Goal: Task Accomplishment & Management: Use online tool/utility

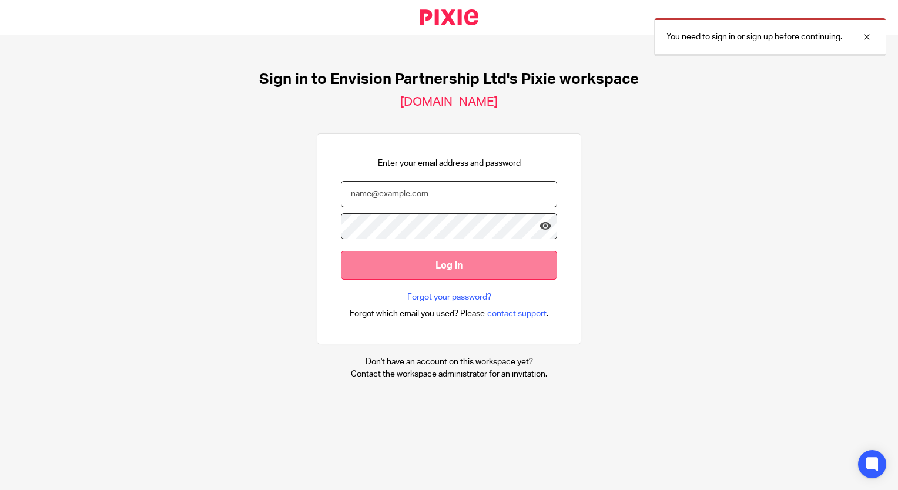
type input "[EMAIL_ADDRESS][DOMAIN_NAME]"
click at [388, 258] on input "Log in" at bounding box center [449, 265] width 216 height 29
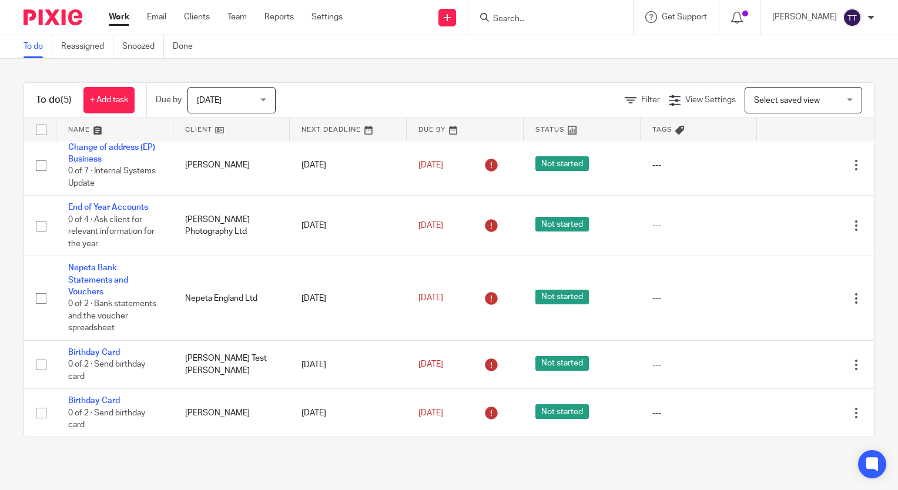
scroll to position [9, 0]
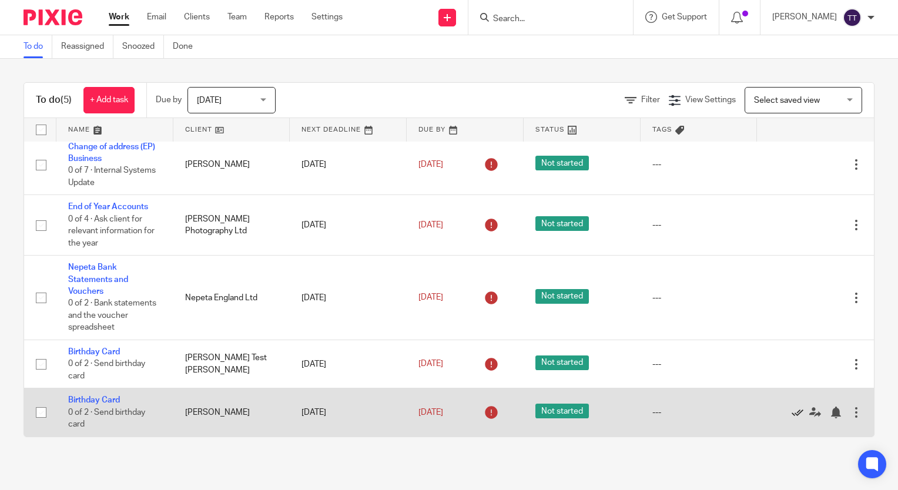
click at [791, 411] on icon at bounding box center [797, 412] width 12 height 12
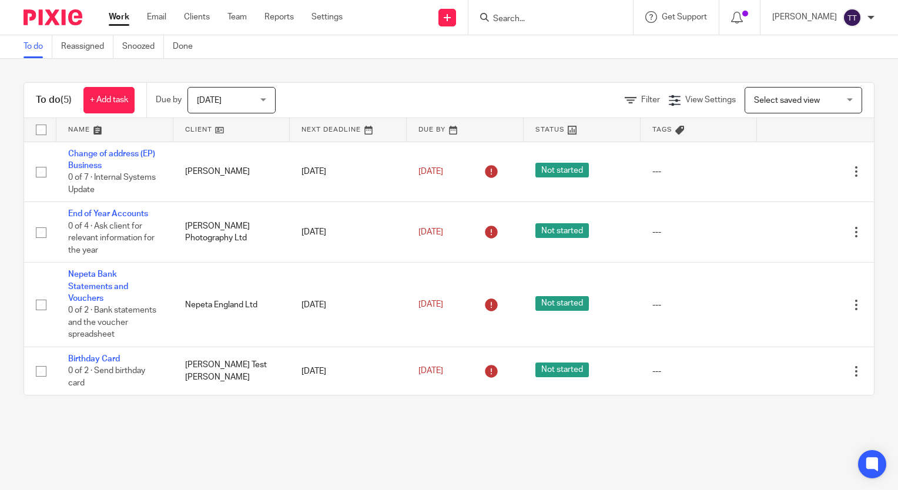
click at [210, 106] on span "Today" at bounding box center [228, 100] width 62 height 25
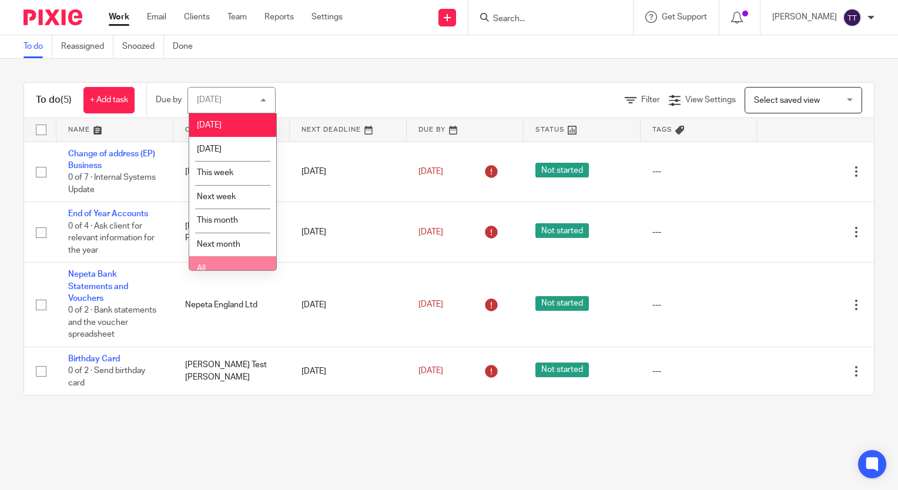
click at [221, 257] on li "All" at bounding box center [232, 268] width 87 height 24
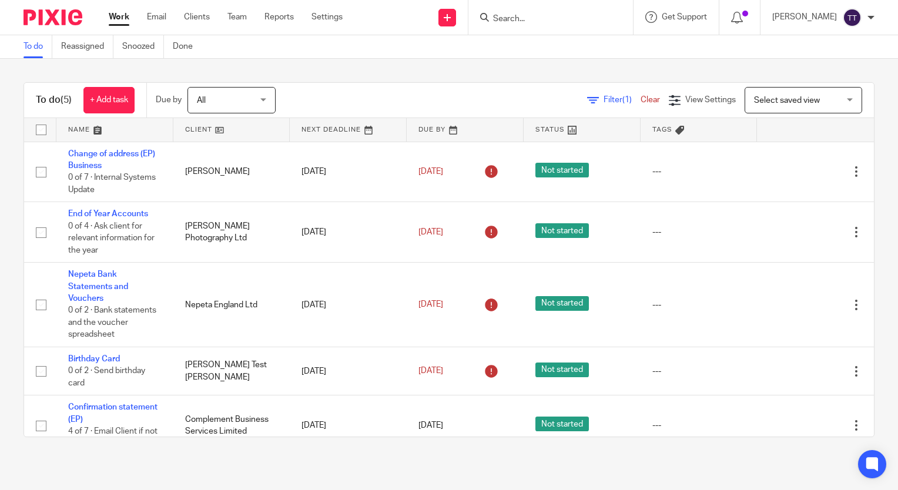
scroll to position [21, 0]
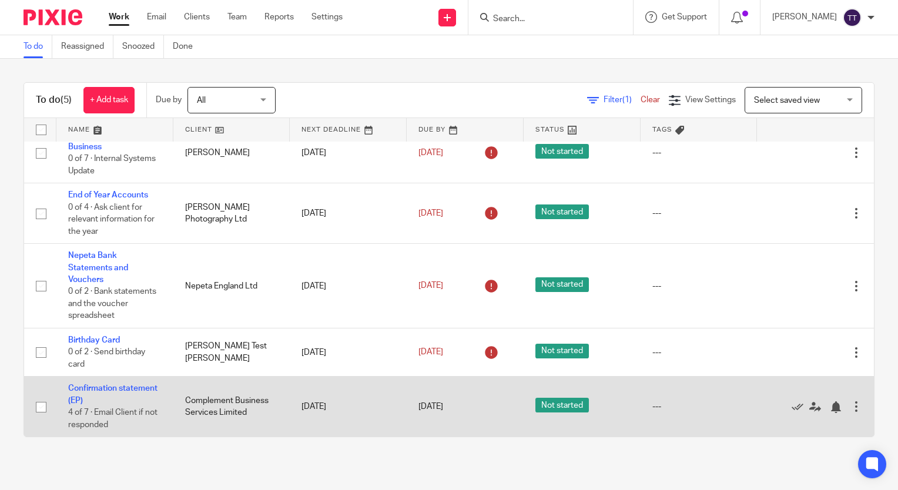
click at [160, 401] on td "Confirmation statement (EP) 4 of 7 · Email Client if not responded" at bounding box center [114, 407] width 117 height 60
click at [104, 402] on link "Confirmation statement (EP)" at bounding box center [112, 394] width 89 height 20
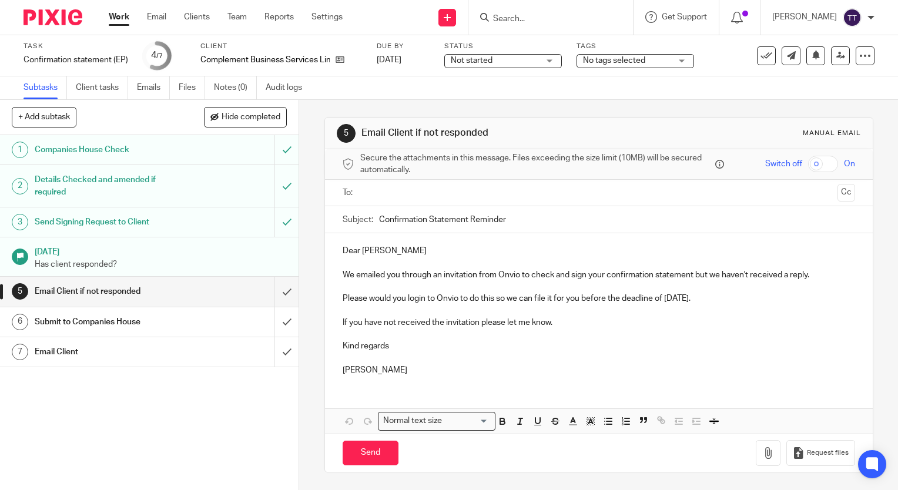
click at [375, 189] on input "text" at bounding box center [598, 193] width 468 height 14
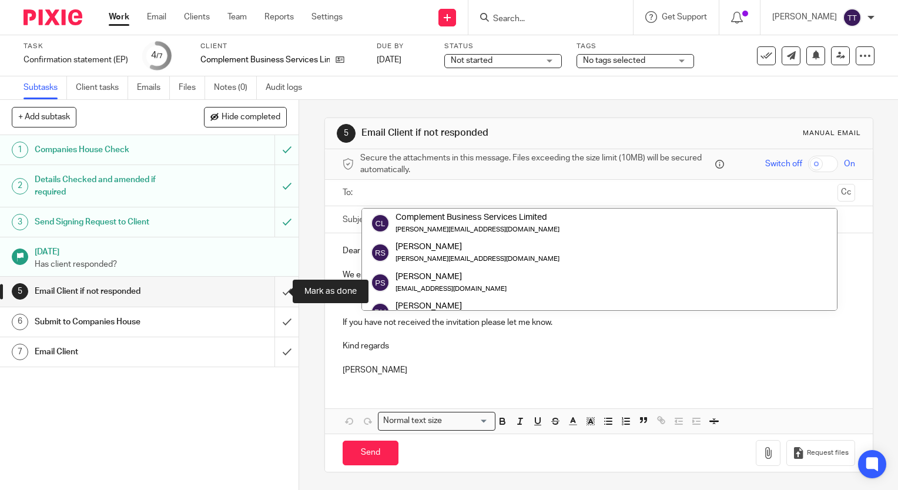
click at [269, 292] on input "submit" at bounding box center [149, 291] width 298 height 29
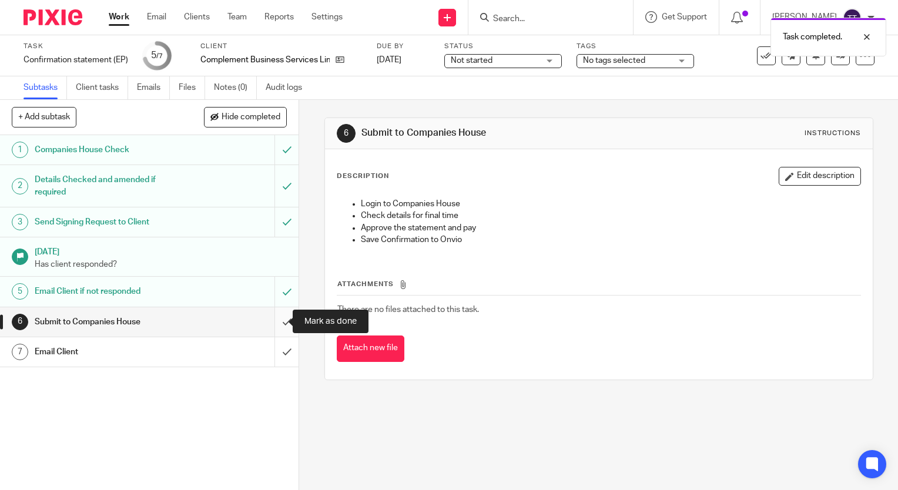
click at [271, 325] on input "submit" at bounding box center [149, 321] width 298 height 29
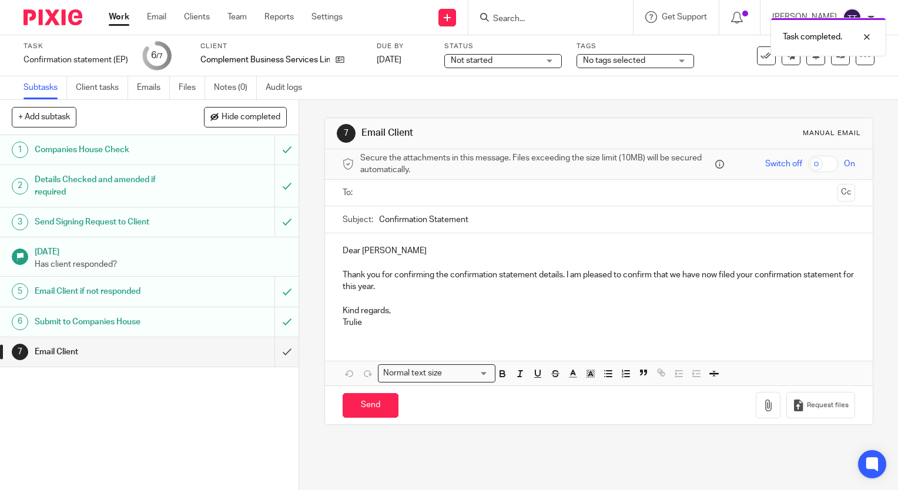
click at [395, 191] on input "text" at bounding box center [598, 193] width 468 height 14
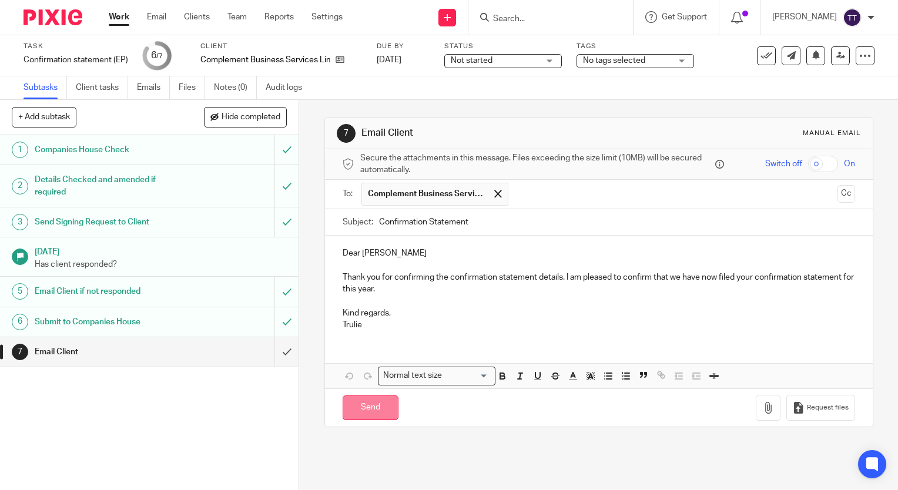
click at [376, 406] on input "Send" at bounding box center [370, 407] width 56 height 25
type input "Sent"
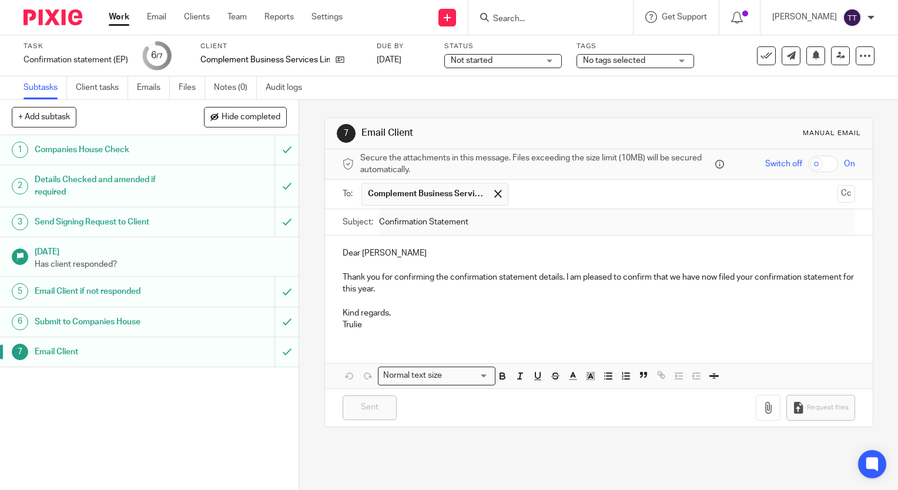
click at [118, 22] on link "Work" at bounding box center [119, 17] width 21 height 12
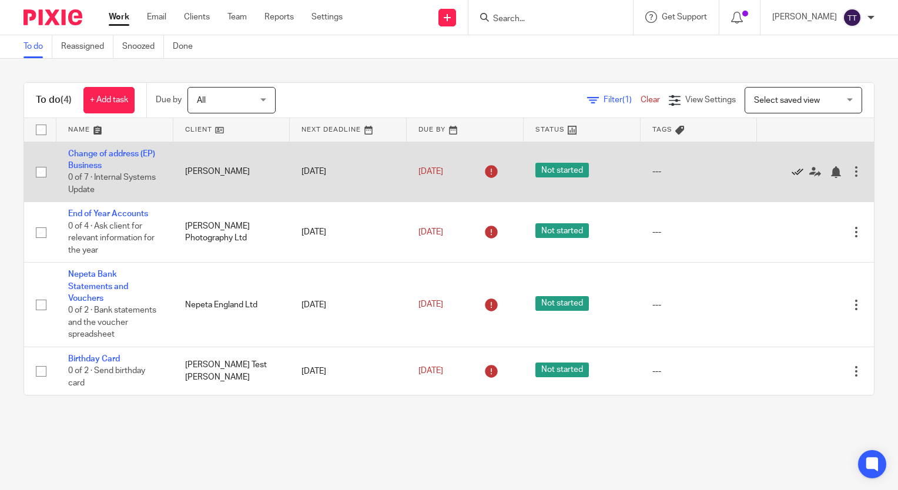
click at [791, 173] on icon at bounding box center [797, 172] width 12 height 12
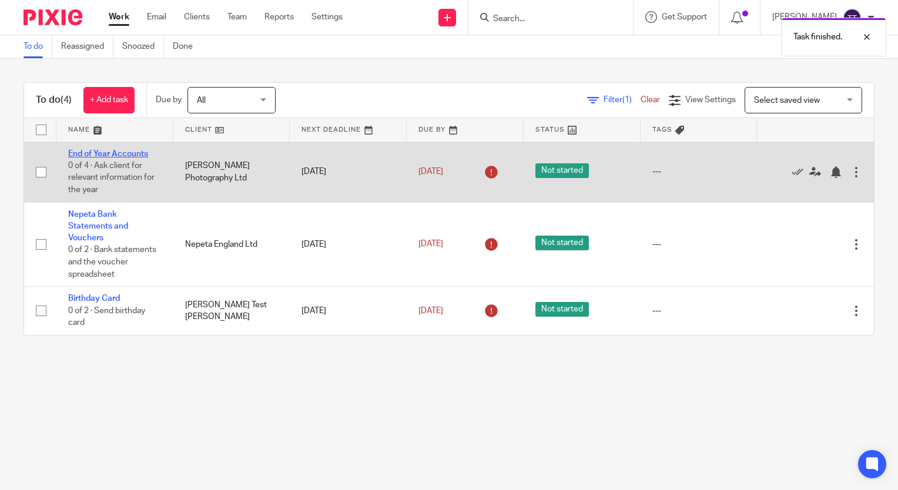
click at [132, 156] on link "End of Year Accounts" at bounding box center [108, 154] width 80 height 8
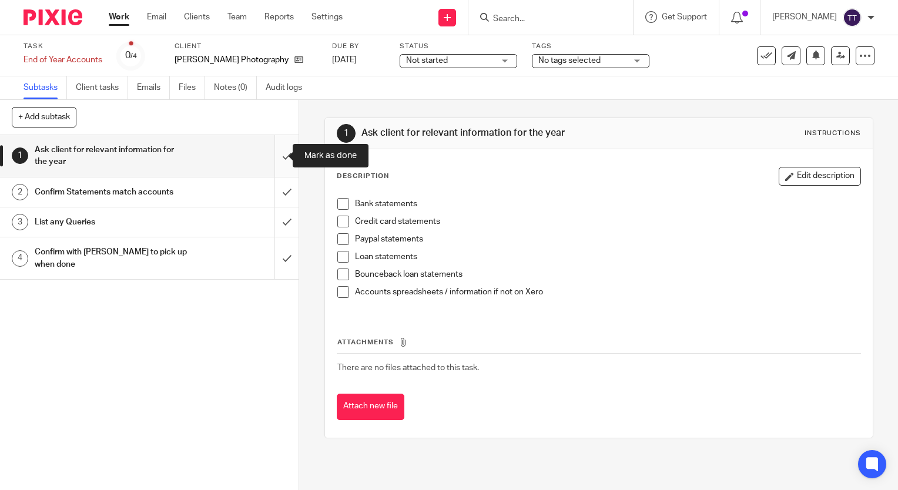
click at [275, 154] on input "submit" at bounding box center [149, 156] width 298 height 42
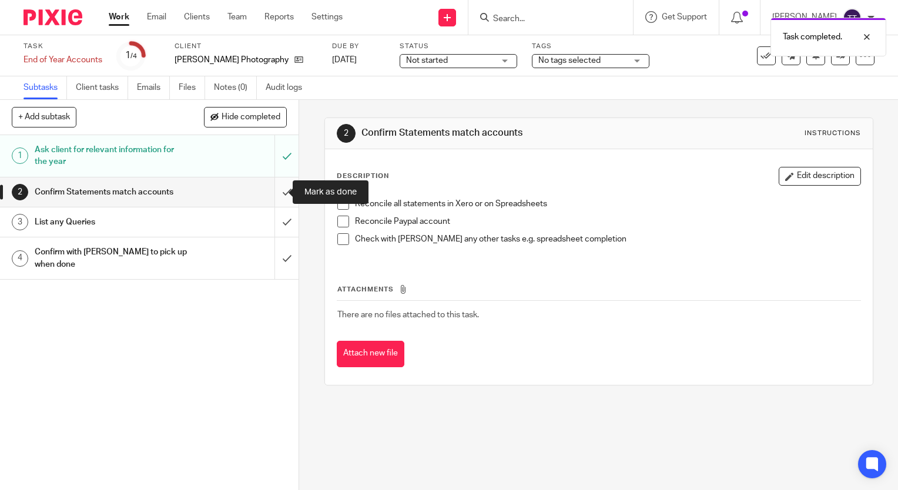
click at [277, 195] on input "submit" at bounding box center [149, 191] width 298 height 29
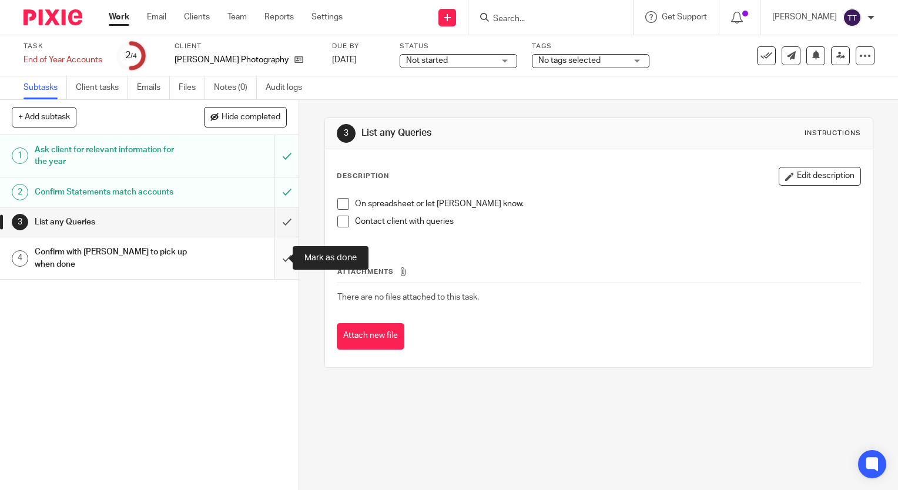
click at [278, 240] on input "submit" at bounding box center [149, 258] width 298 height 42
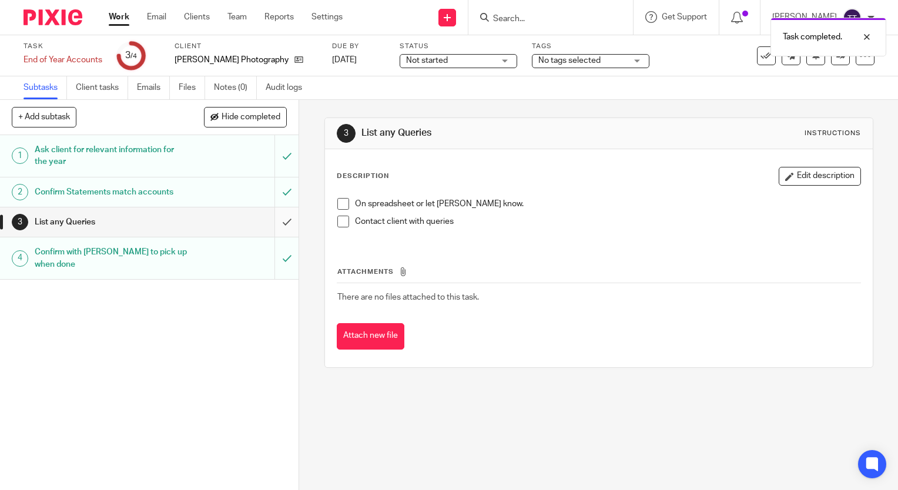
click at [277, 226] on input "submit" at bounding box center [149, 221] width 298 height 29
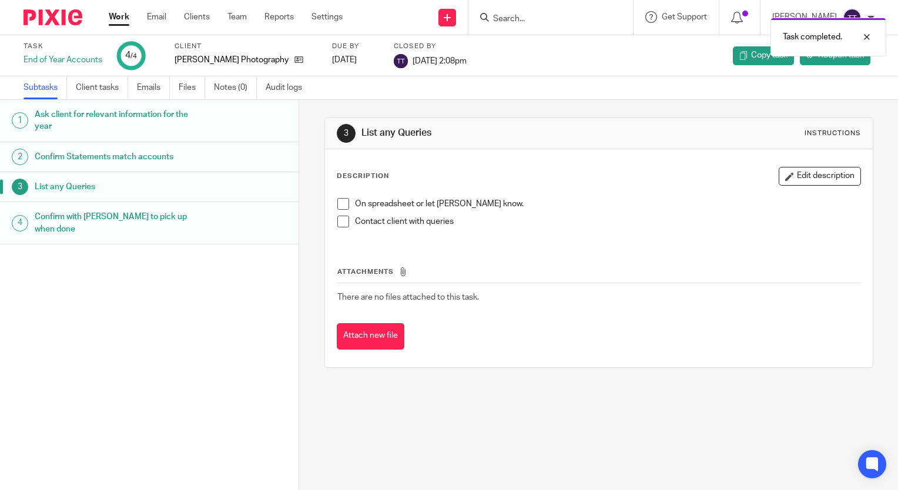
click at [118, 16] on link "Work" at bounding box center [119, 17] width 21 height 12
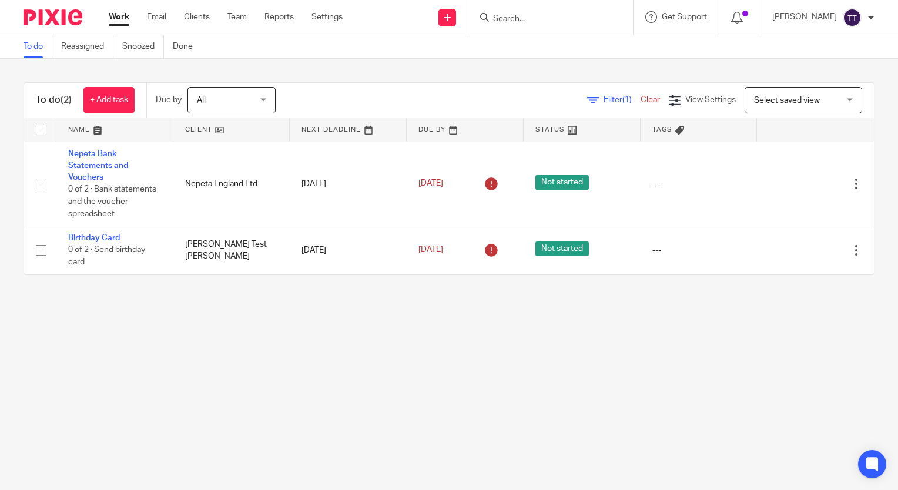
click at [120, 21] on link "Work" at bounding box center [119, 17] width 21 height 12
